Goal: Transaction & Acquisition: Purchase product/service

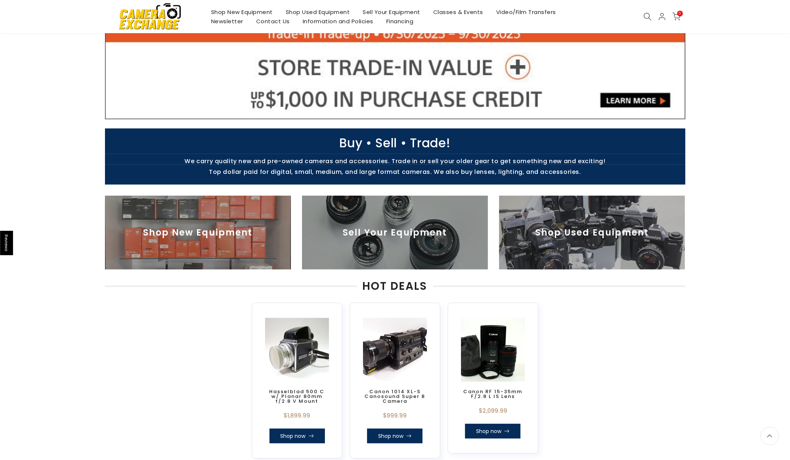
scroll to position [394, 0]
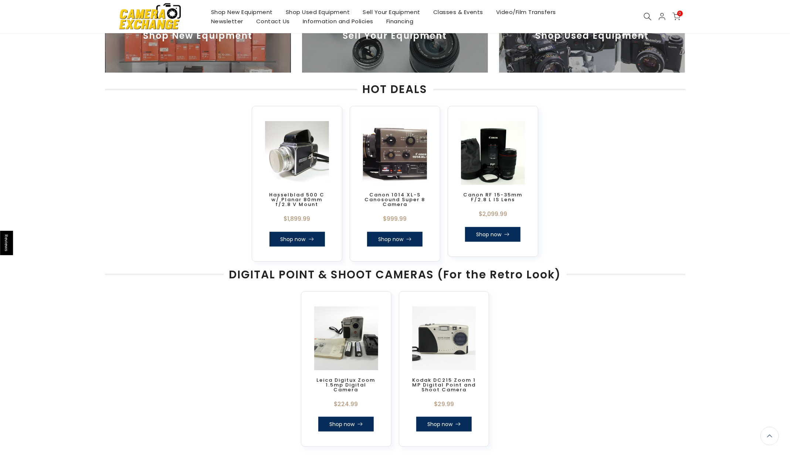
click at [404, 238] on link "Shop now" at bounding box center [394, 239] width 55 height 15
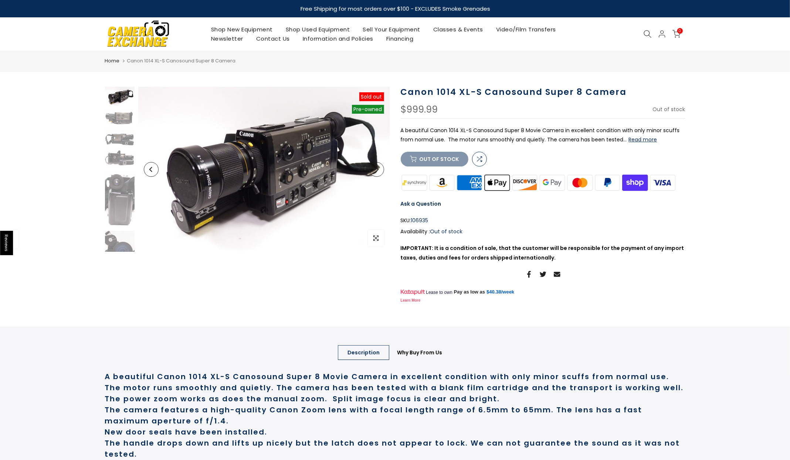
click at [309, 30] on link "Shop Used Equipment" at bounding box center [317, 29] width 77 height 9
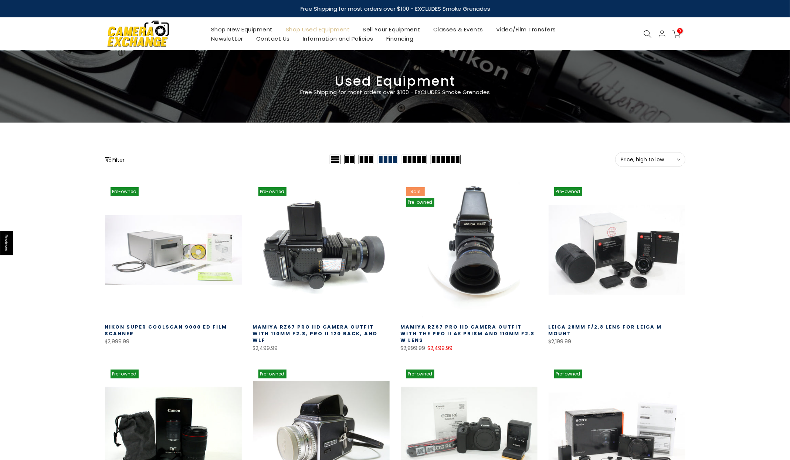
click at [347, 333] on span at bounding box center [335, 340] width 107 height 15
